Goal: Use online tool/utility: Use online tool/utility

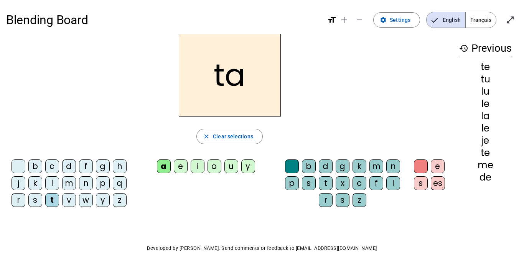
click at [33, 197] on div "s" at bounding box center [35, 200] width 14 height 14
click at [356, 181] on div "c" at bounding box center [359, 183] width 14 height 14
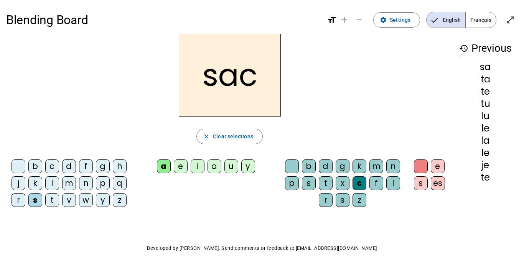
click at [51, 197] on div "t" at bounding box center [52, 200] width 14 height 14
click at [290, 167] on div at bounding box center [292, 167] width 14 height 14
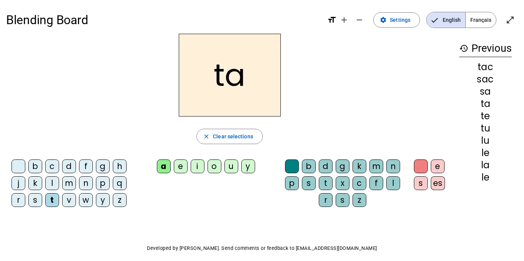
click at [68, 183] on div "m" at bounding box center [69, 183] width 14 height 14
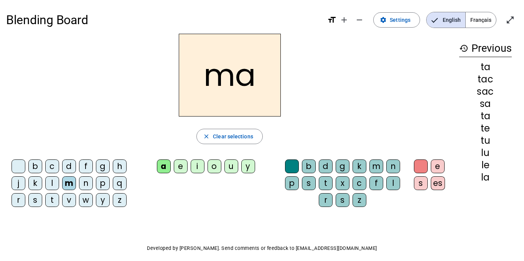
click at [53, 179] on div "l" at bounding box center [52, 183] width 14 height 14
click at [178, 166] on div "e" at bounding box center [181, 167] width 14 height 14
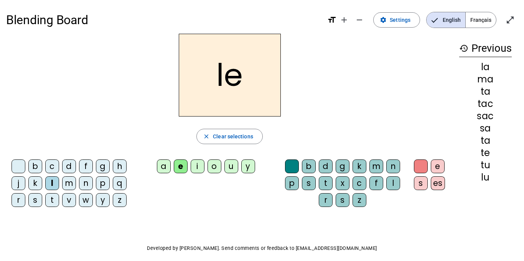
click at [69, 164] on div "d" at bounding box center [69, 167] width 14 height 14
click at [232, 162] on div "u" at bounding box center [231, 167] width 14 height 14
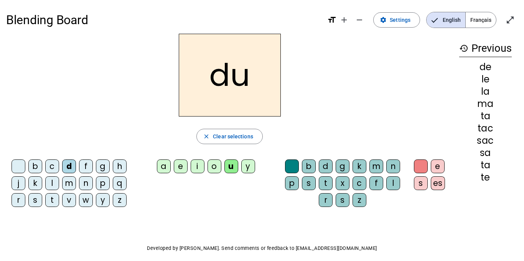
click at [35, 198] on div "s" at bounding box center [35, 200] width 14 height 14
click at [327, 198] on div "r" at bounding box center [326, 200] width 14 height 14
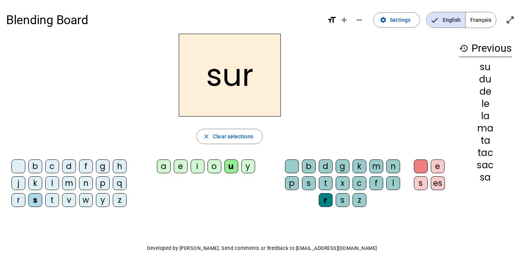
click at [68, 166] on div "d" at bounding box center [69, 167] width 14 height 14
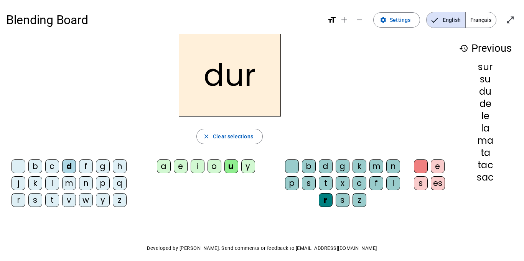
click at [64, 178] on div "m" at bounding box center [69, 183] width 14 height 14
